Goal: Navigation & Orientation: Find specific page/section

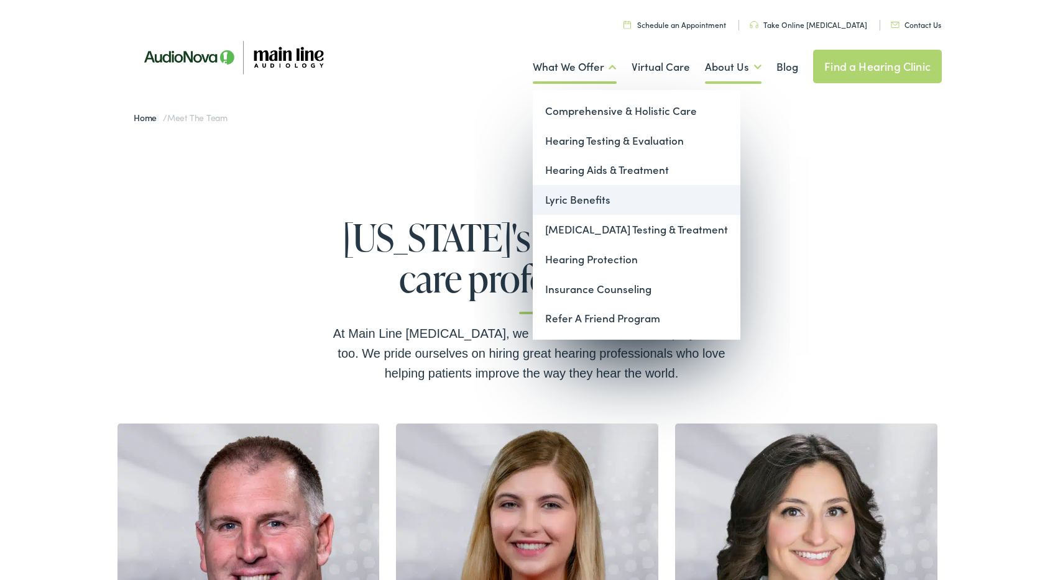
click at [570, 198] on link "Lyric Benefits" at bounding box center [637, 200] width 208 height 30
